Goal: Information Seeking & Learning: Learn about a topic

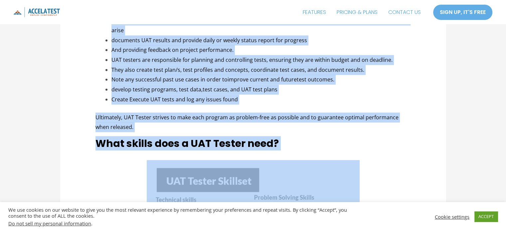
scroll to position [1632, 0]
drag, startPoint x: 96, startPoint y: 49, endPoint x: 266, endPoint y: 97, distance: 176.7
copy div "Loremipsumdolors am c ADI Elitse D EIU tempor in u laboreet dolore ma ali enima…"
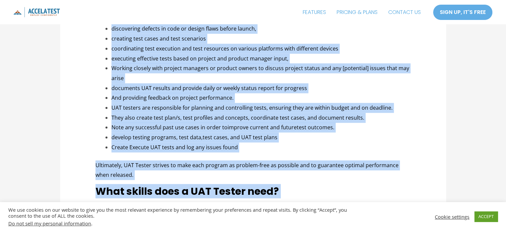
scroll to position [1598, 0]
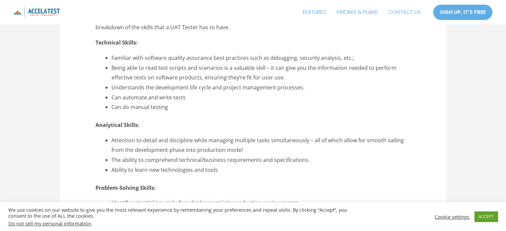
scroll to position [1931, 0]
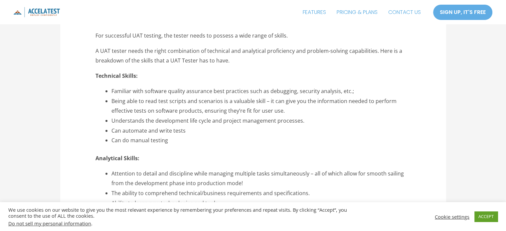
drag, startPoint x: 155, startPoint y: 134, endPoint x: 93, endPoint y: 71, distance: 88.3
copy div "Loremipsu Dolors: Ametcons adip elitsedd eiusmod temporinc utla etdolorem aliq …"
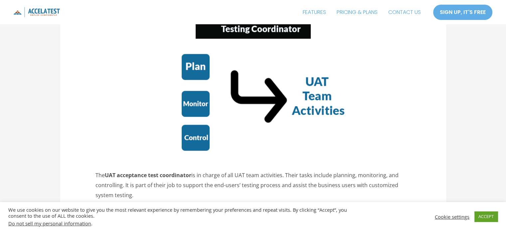
scroll to position [1165, 0]
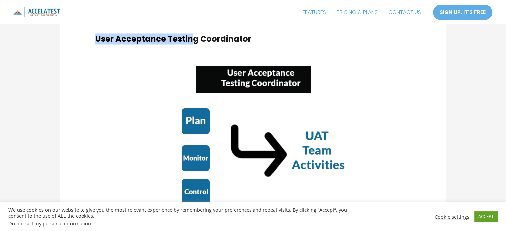
drag, startPoint x: 96, startPoint y: 37, endPoint x: 194, endPoint y: 39, distance: 98.6
click at [194, 39] on strong "User Acceptance Testing Coordinator" at bounding box center [174, 38] width 156 height 11
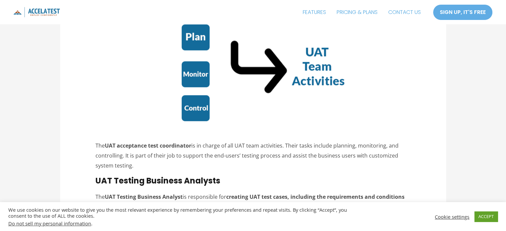
scroll to position [1265, 0]
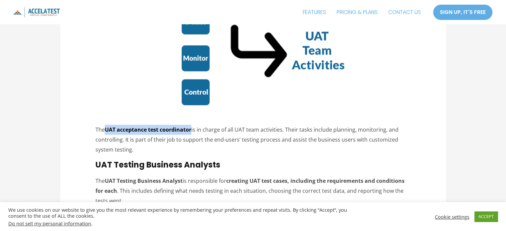
drag, startPoint x: 192, startPoint y: 130, endPoint x: 107, endPoint y: 128, distance: 85.6
click at [107, 128] on strong "UAT acceptance test coordinator" at bounding box center [148, 129] width 87 height 7
copy strong "UAT acceptance test coordinator"
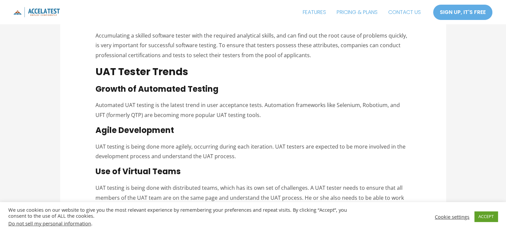
scroll to position [2957, 0]
